Goal: Check status: Check status

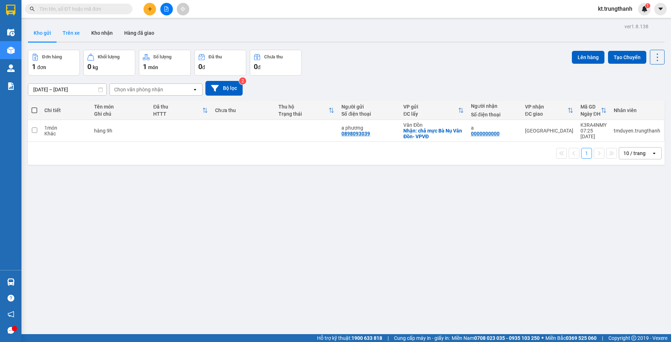
click at [72, 34] on button "Trên xe" at bounding box center [71, 32] width 29 height 17
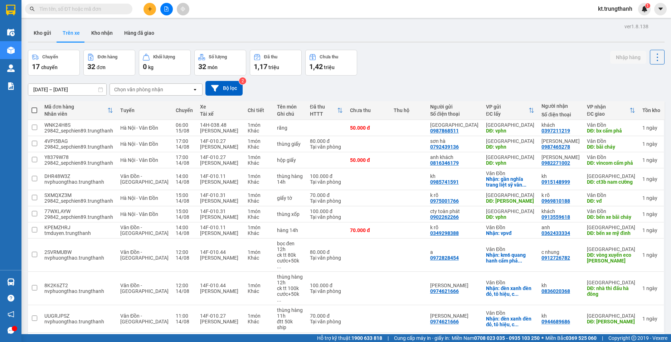
click at [64, 89] on input "[DATE] – [DATE]" at bounding box center [67, 89] width 78 height 11
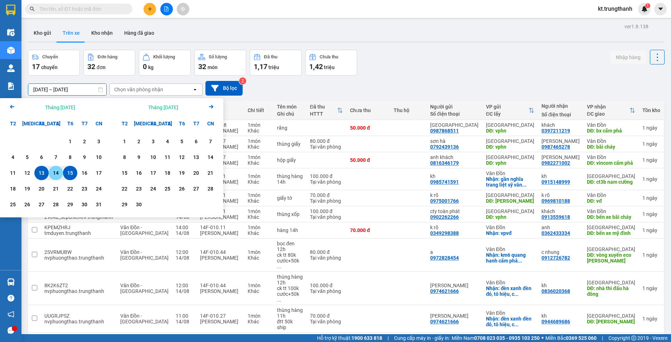
click at [54, 176] on div "14" at bounding box center [56, 173] width 10 height 9
type input "14/08/2025 – 14/08/2025"
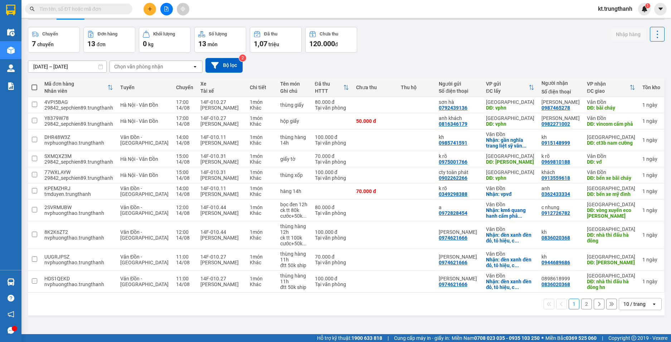
scroll to position [33, 0]
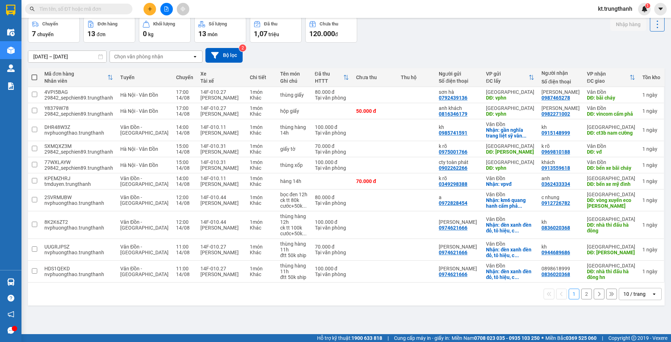
click at [582, 298] on button "2" at bounding box center [586, 293] width 11 height 11
